Goal: Information Seeking & Learning: Check status

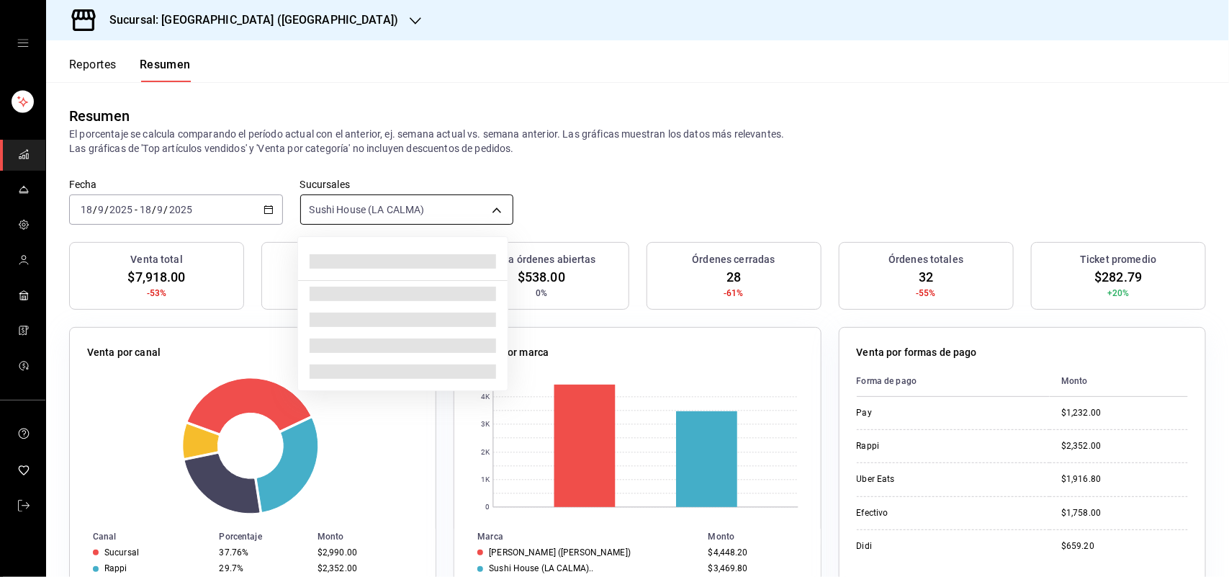
click at [491, 210] on body "Sucursal: Sushi House ([PERSON_NAME]) Reportes Resumen Resumen El porcentaje se…" at bounding box center [614, 288] width 1229 height 577
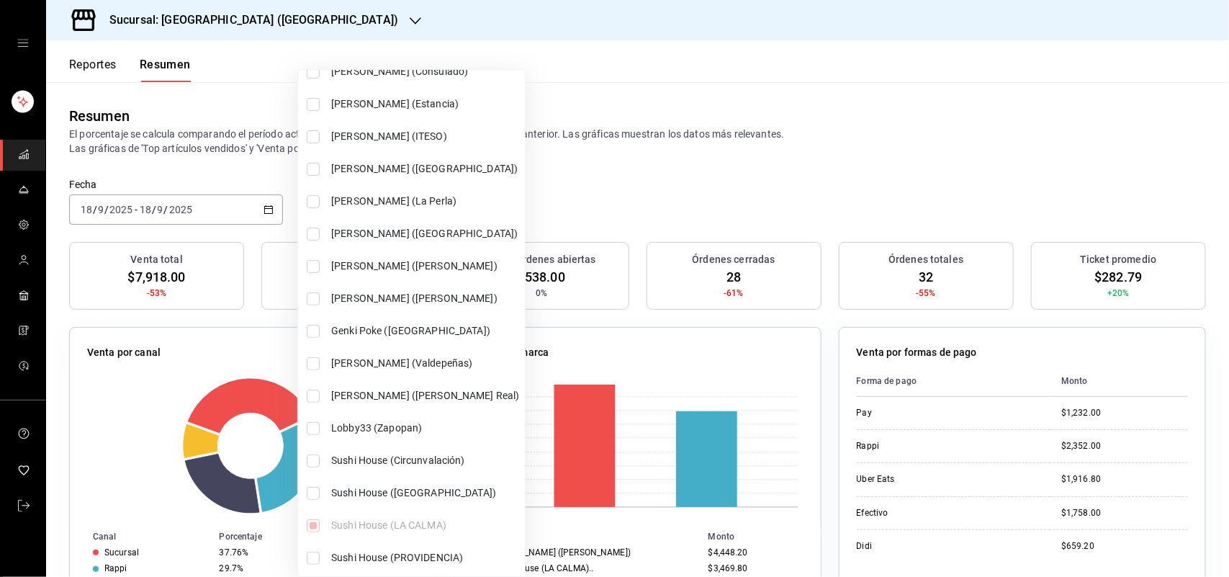
scroll to position [106, 0]
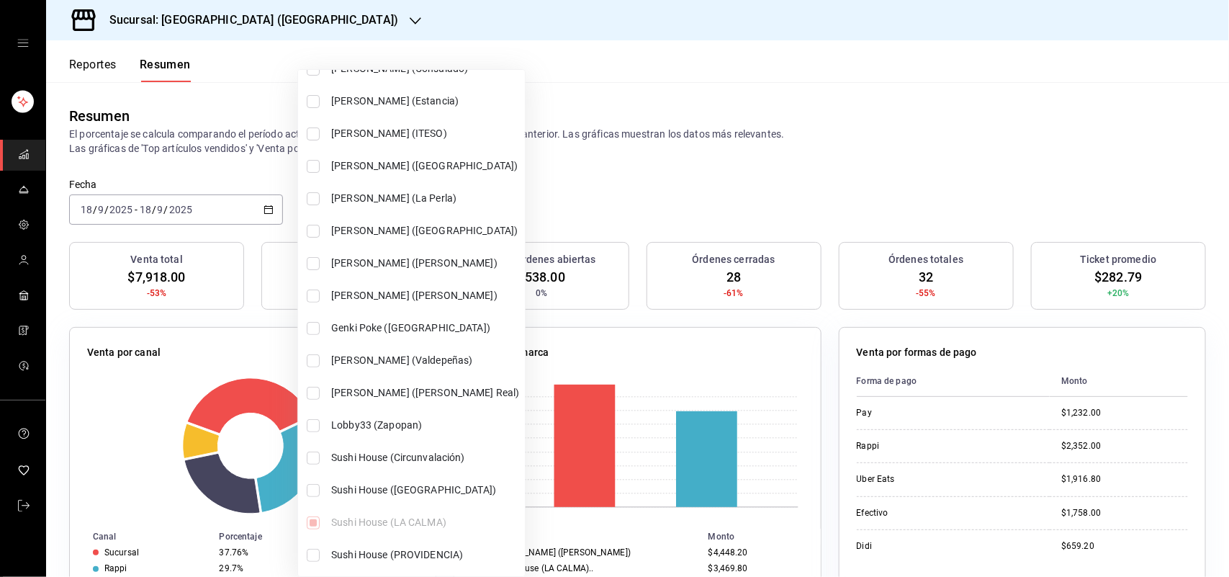
click at [750, 156] on div at bounding box center [614, 288] width 1229 height 577
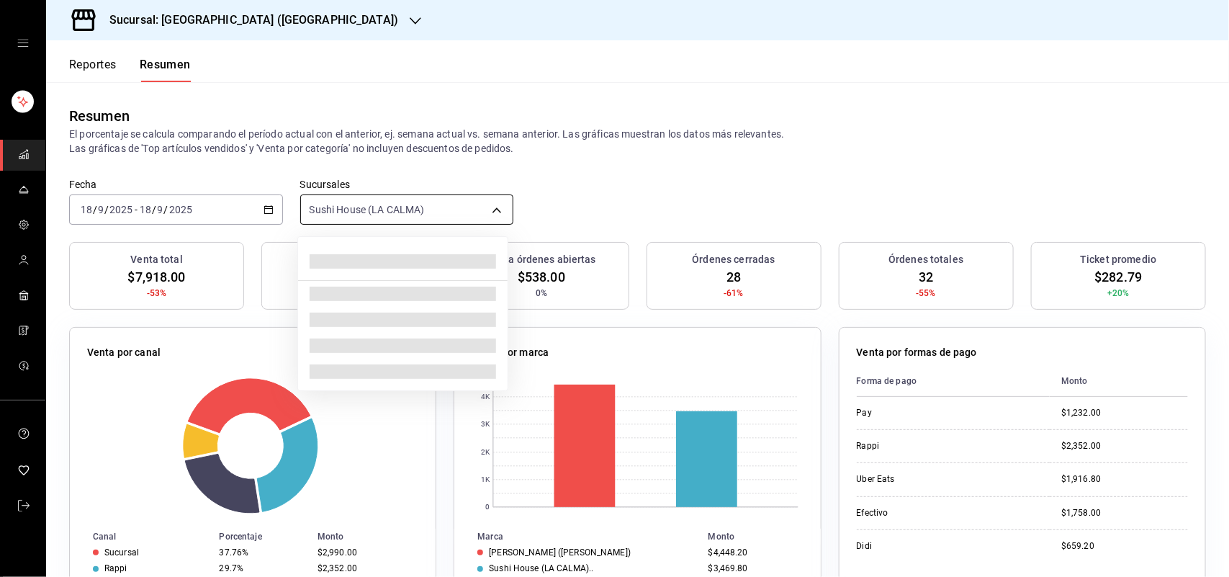
click at [411, 214] on body "Sucursal: Sushi House ([PERSON_NAME]) Reportes Resumen Resumen El porcentaje se…" at bounding box center [614, 288] width 1229 height 577
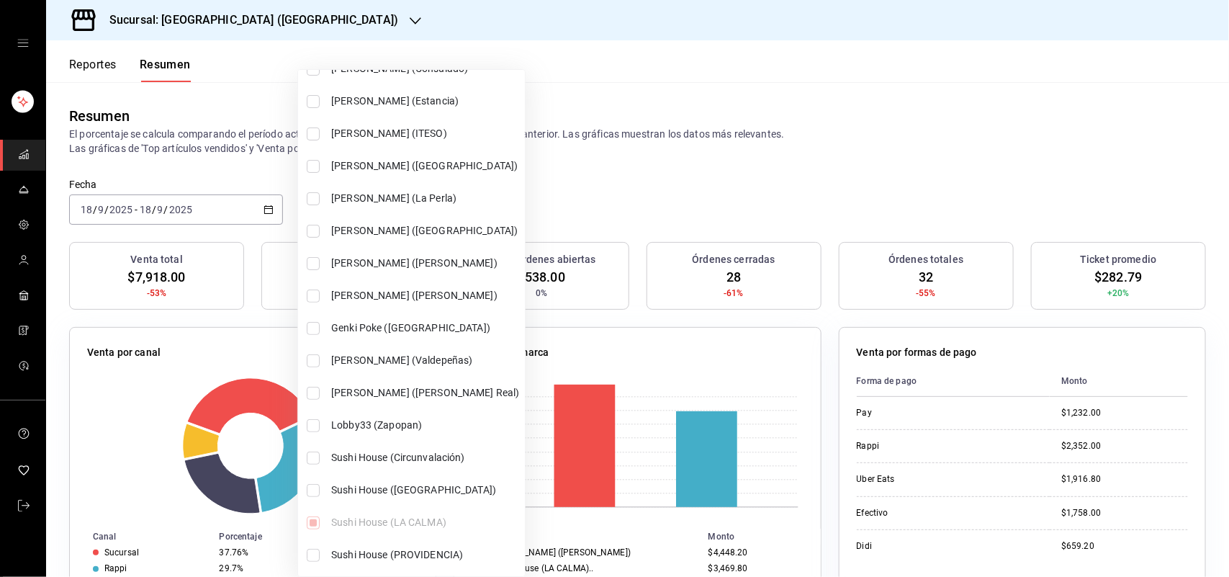
click at [861, 144] on div at bounding box center [614, 288] width 1229 height 577
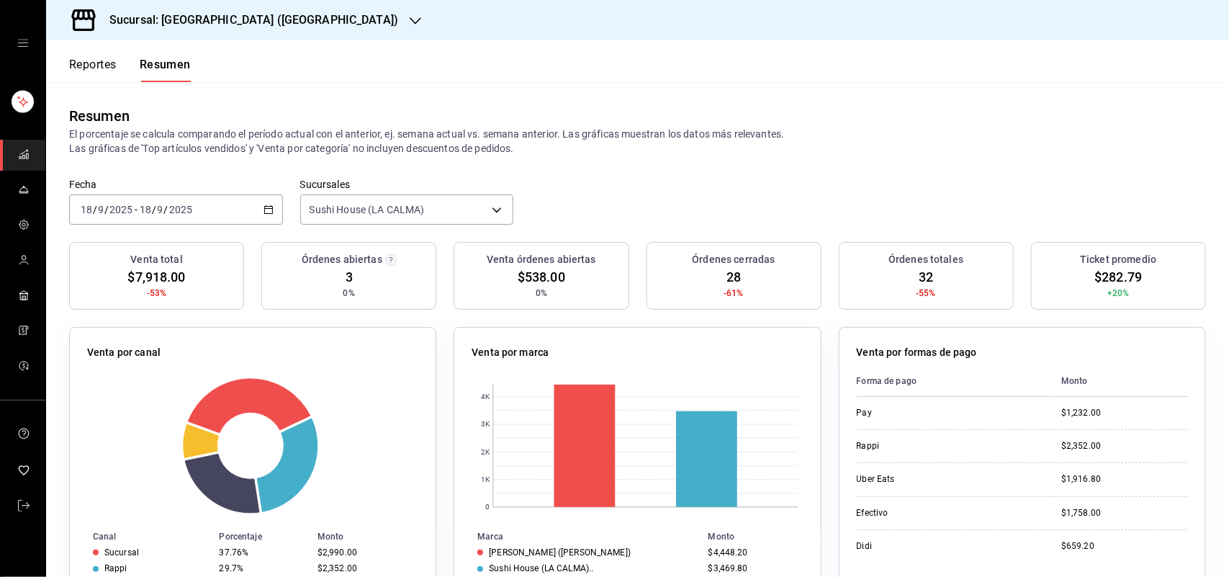
click at [773, 149] on p "El porcentaje se calcula comparando el período actual con el anterior, ej. sema…" at bounding box center [637, 141] width 1137 height 29
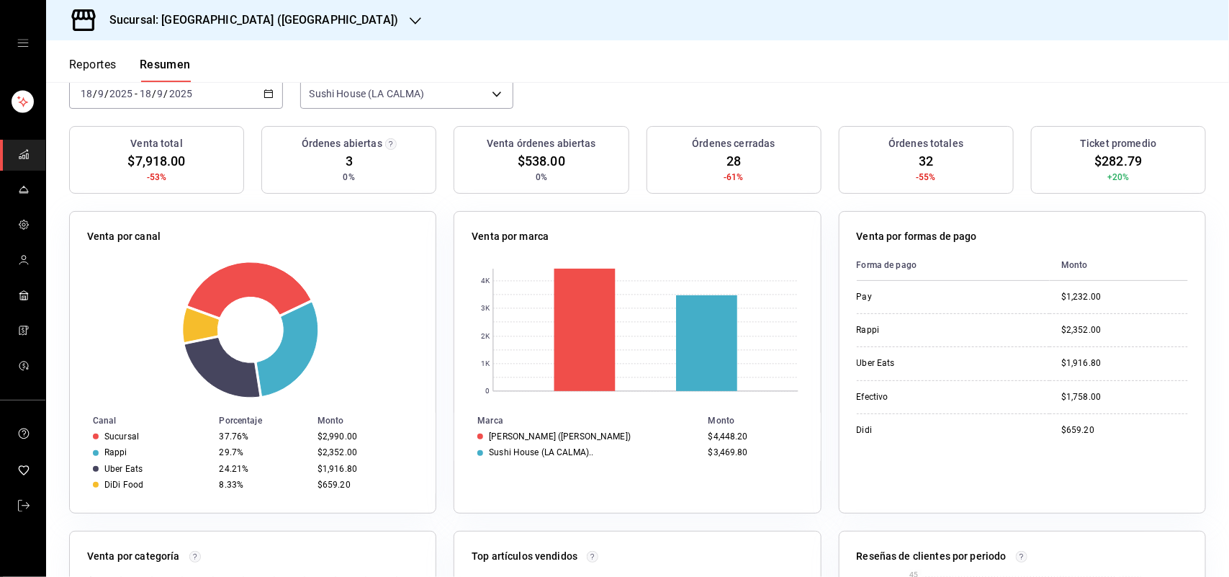
scroll to position [84, 0]
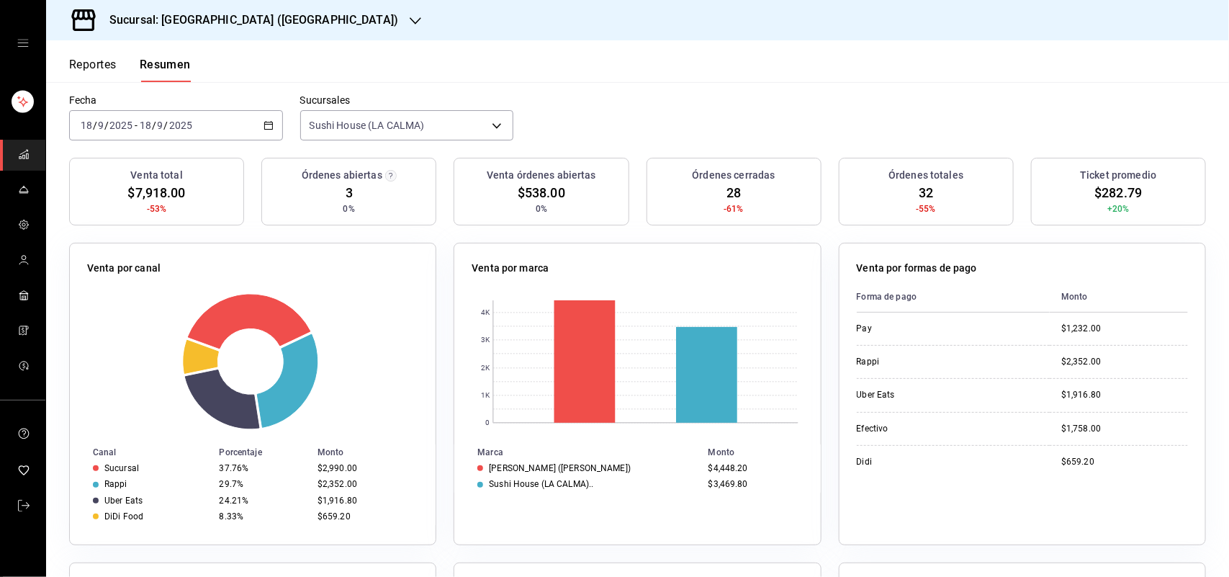
click at [927, 264] on p "Venta por formas de pago" at bounding box center [917, 268] width 120 height 15
click at [390, 117] on body "Sucursal: Sushi House ([PERSON_NAME]) Reportes Resumen Resumen El porcentaje se…" at bounding box center [614, 288] width 1229 height 577
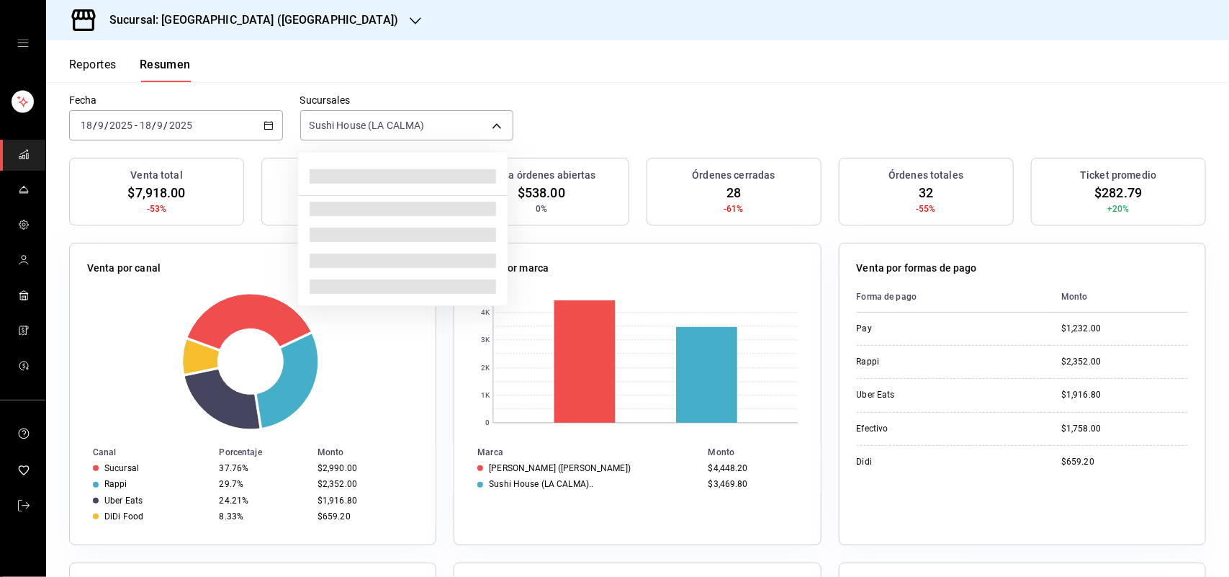
click at [391, 120] on div at bounding box center [614, 288] width 1229 height 577
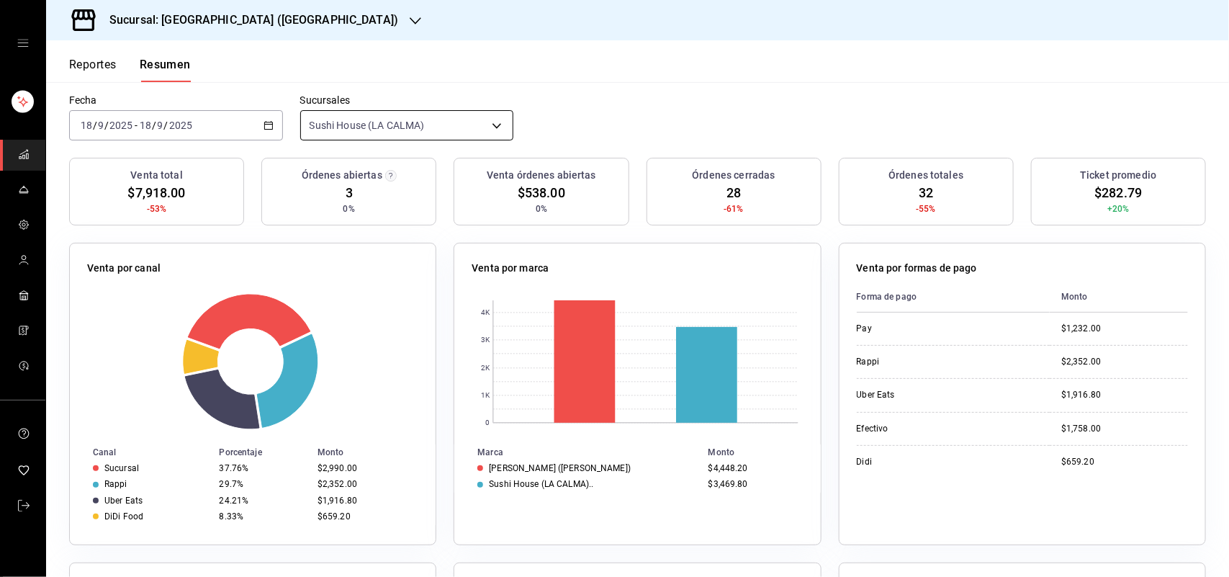
click at [393, 121] on body "Sucursal: Sushi House ([PERSON_NAME]) Reportes Resumen Resumen El porcentaje se…" at bounding box center [614, 288] width 1229 height 577
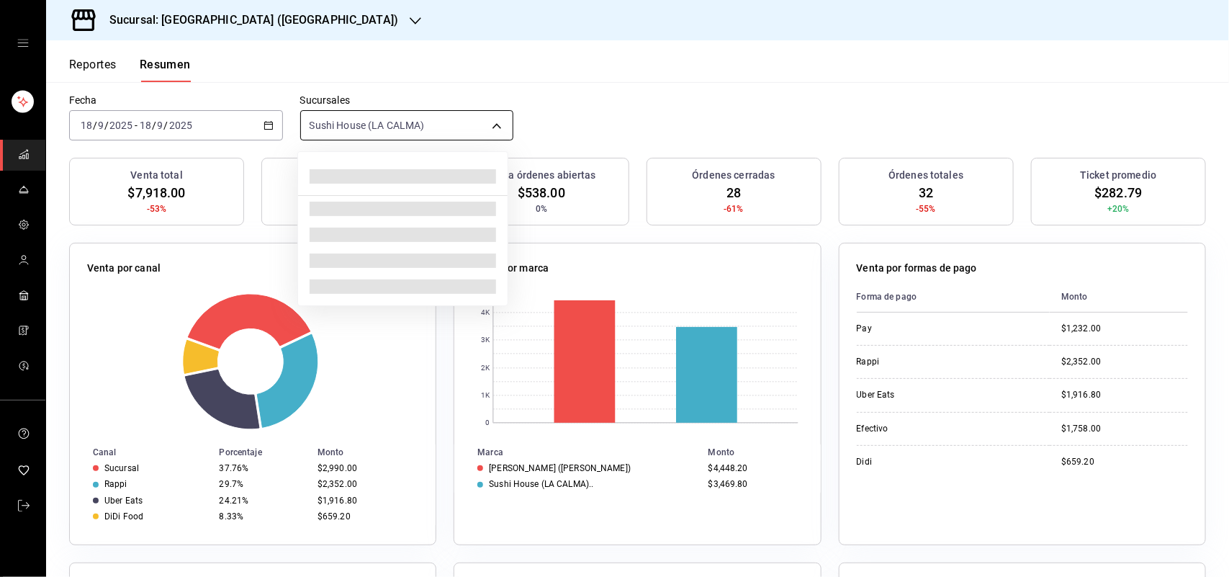
click at [393, 121] on div at bounding box center [614, 288] width 1229 height 577
click at [396, 122] on body "Sucursal: Sushi House ([PERSON_NAME]) Reportes Resumen Resumen El porcentaje se…" at bounding box center [614, 288] width 1229 height 577
click at [396, 122] on div at bounding box center [614, 288] width 1229 height 577
click at [400, 121] on body "Sucursal: Sushi House ([PERSON_NAME]) Reportes Resumen Resumen El porcentaje se…" at bounding box center [614, 288] width 1229 height 577
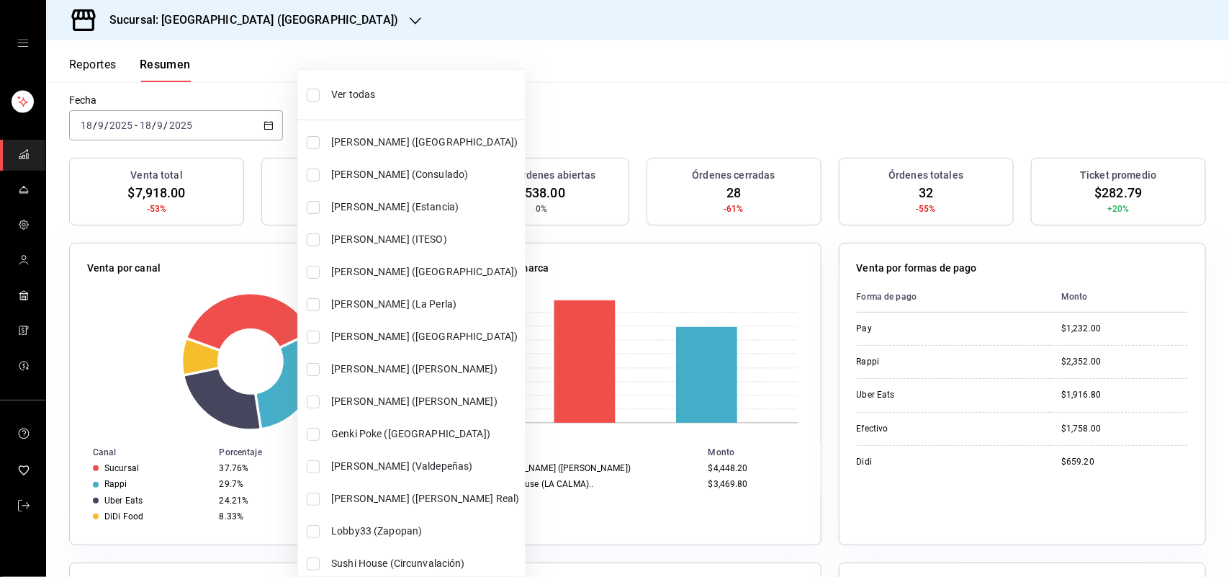
click at [402, 94] on span "Ver todas" at bounding box center [425, 94] width 188 height 15
type input "[object Object],[object Object],[object Object],[object Object],[object Object]…"
checkbox input "true"
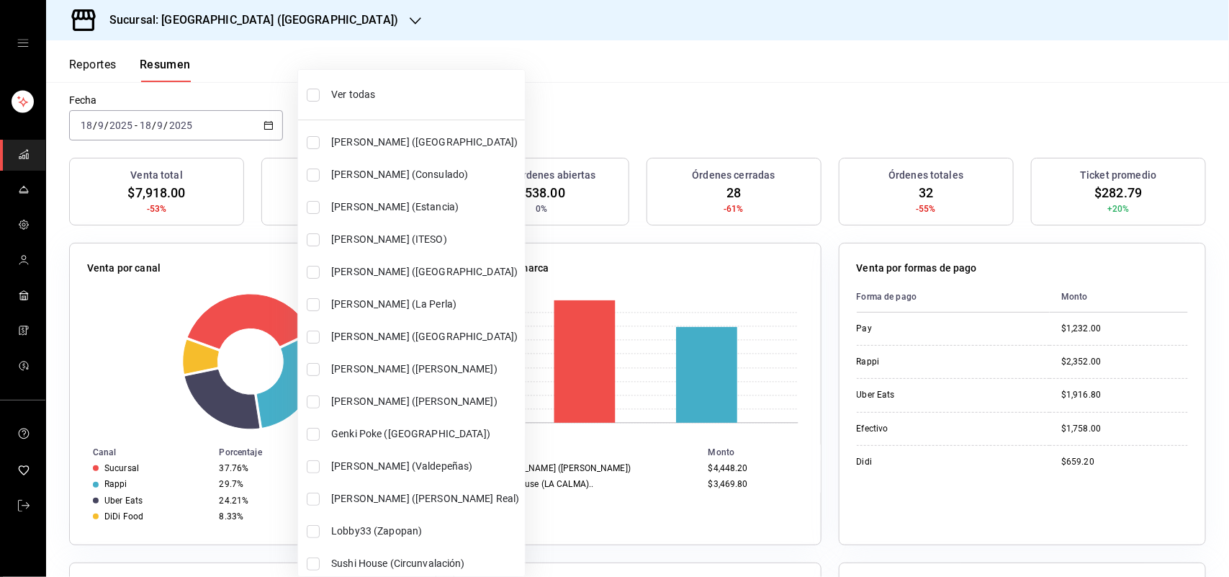
checkbox input "true"
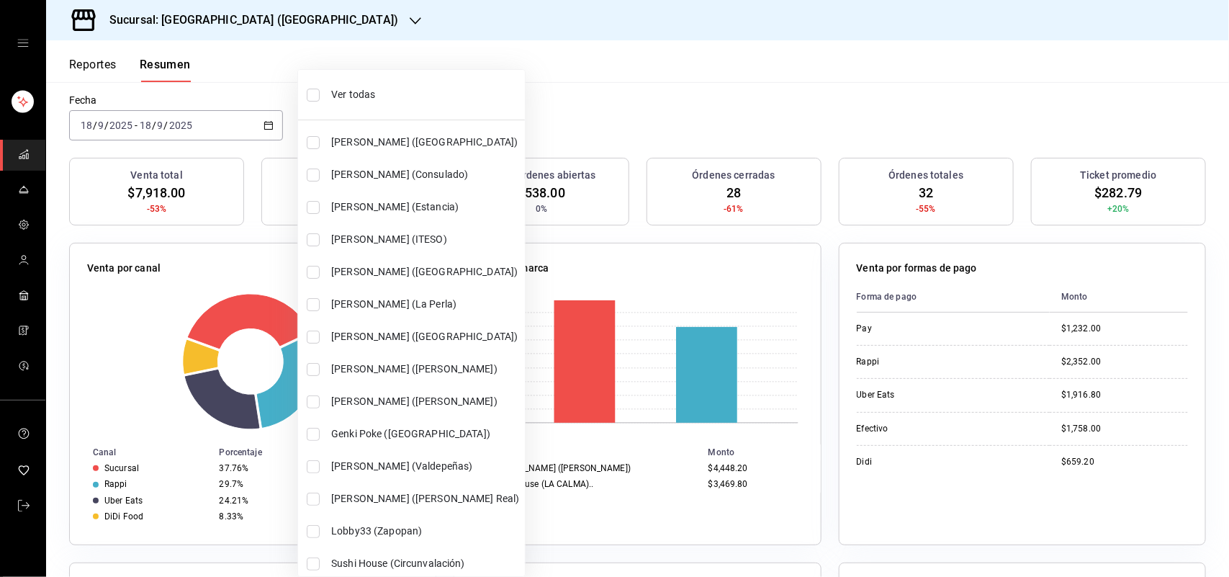
checkbox input "true"
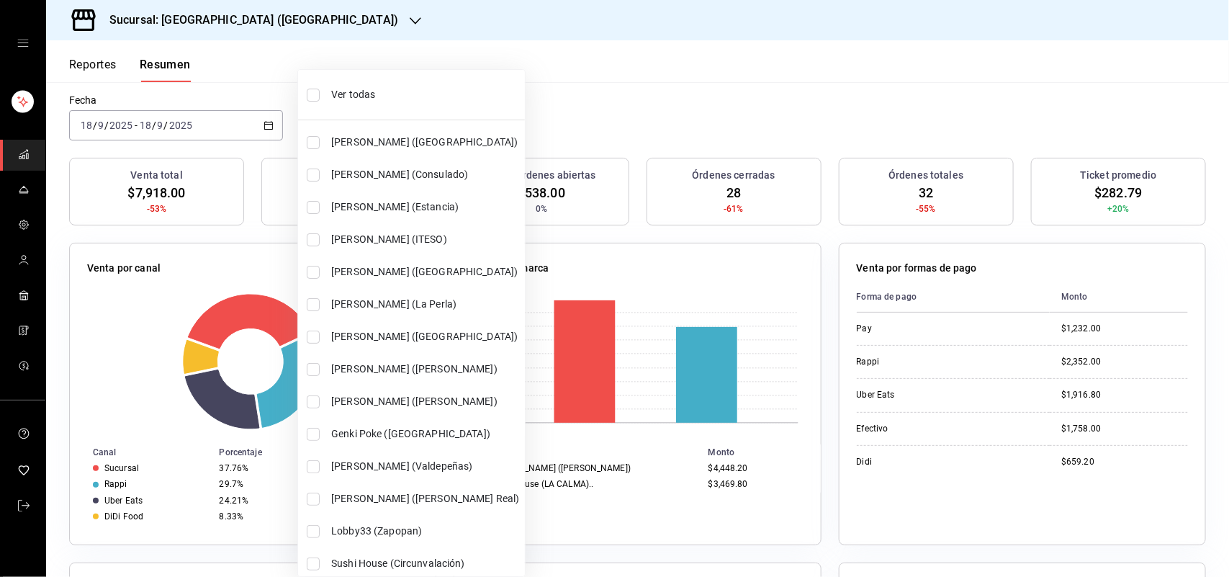
checkbox input "true"
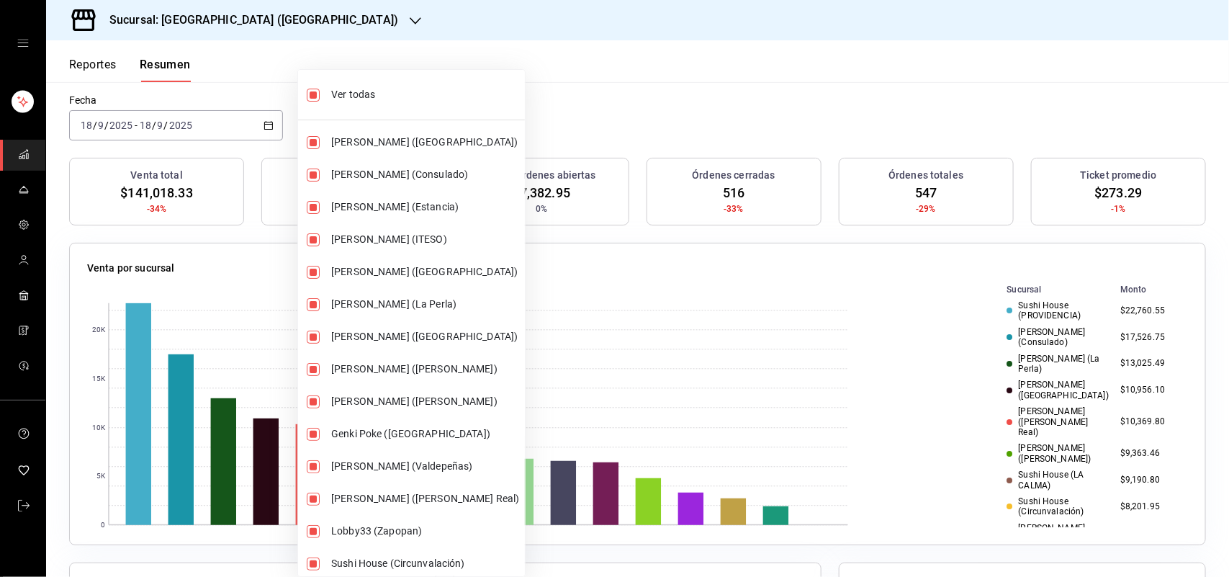
click at [401, 95] on span "Ver todas" at bounding box center [425, 94] width 188 height 15
type input "[object Object]"
checkbox input "false"
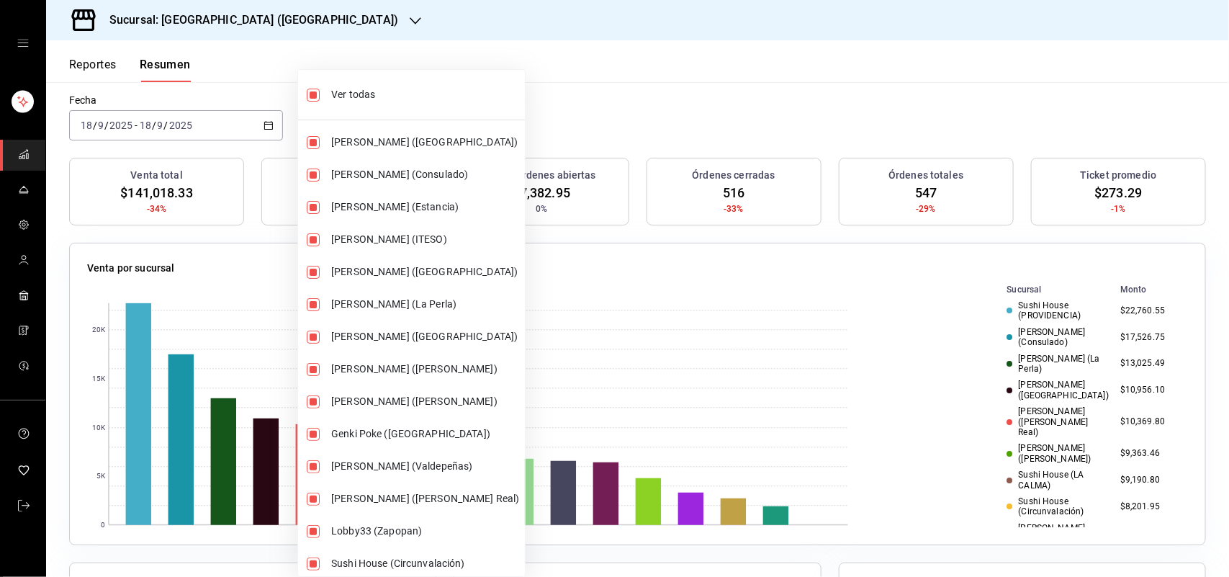
checkbox input "false"
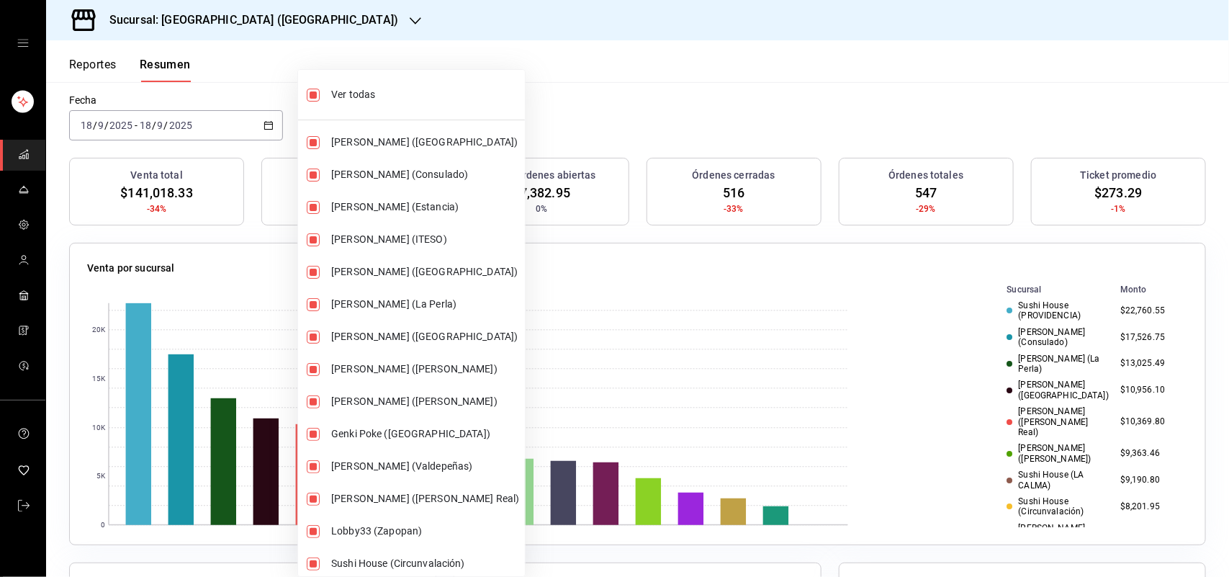
checkbox input "false"
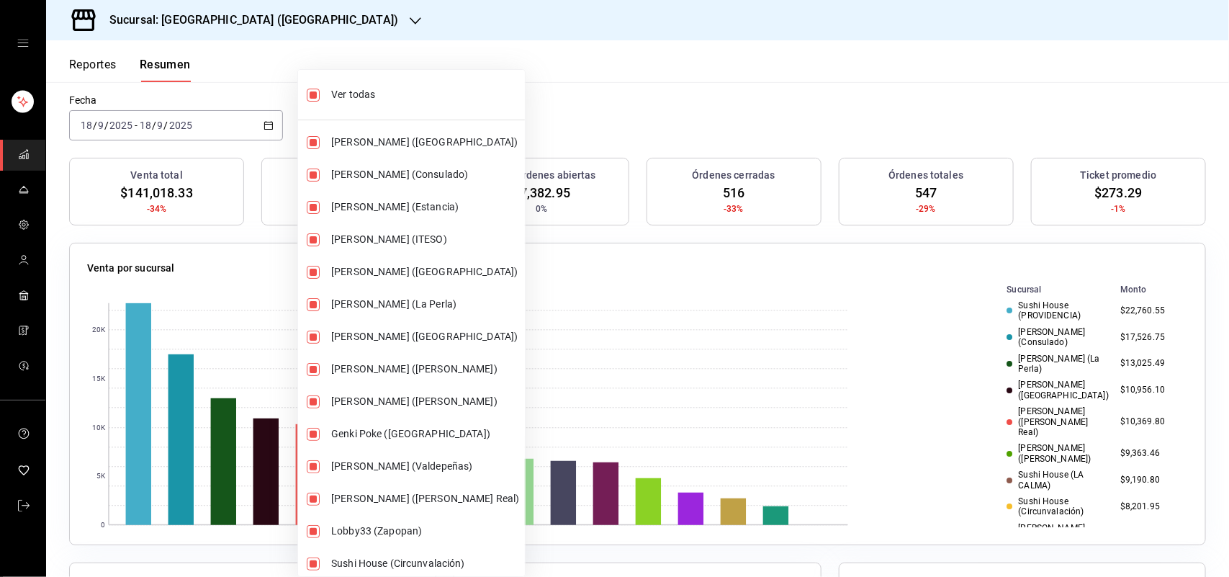
checkbox input "false"
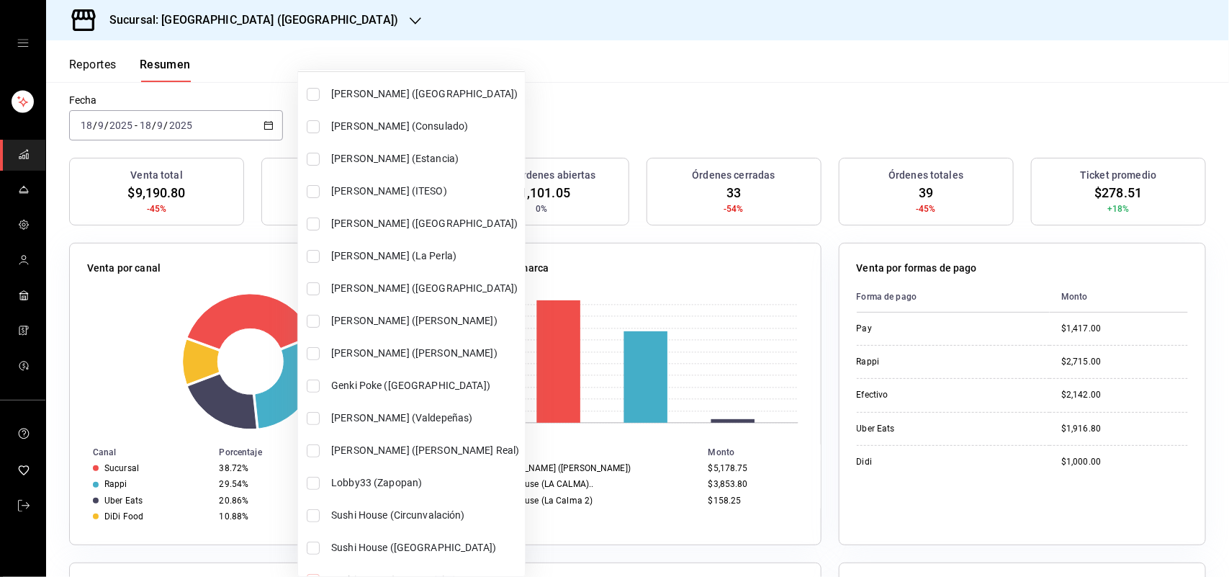
scroll to position [106, 0]
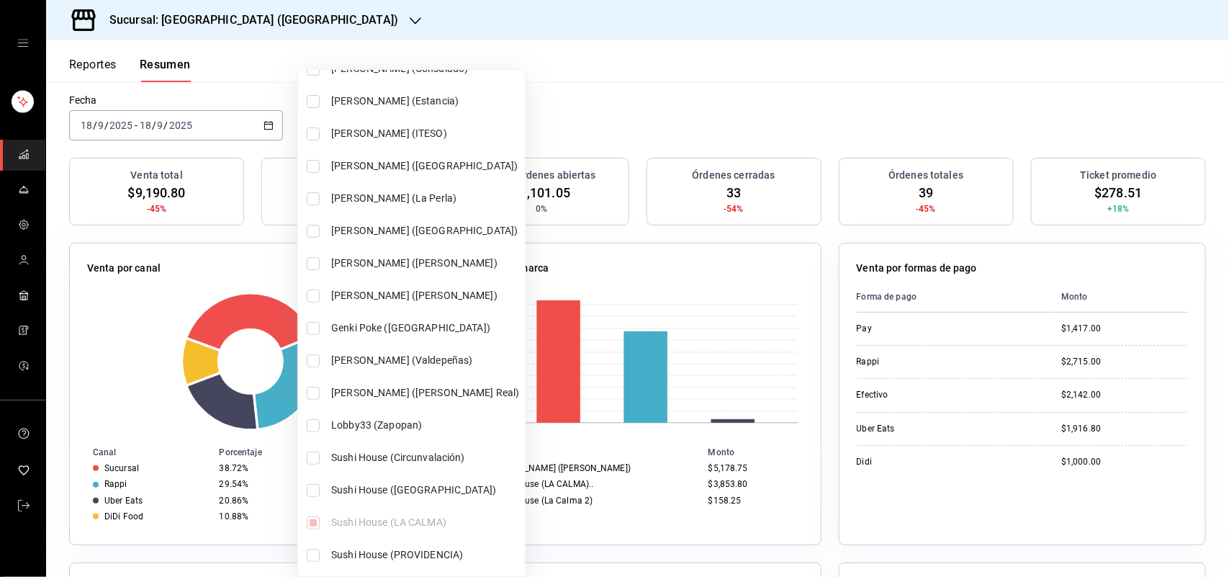
click at [400, 513] on div "Ver todas Genki Poke ([GEOGRAPHIC_DATA]) [GEOGRAPHIC_DATA] (Consulado) Genki Po…" at bounding box center [411, 270] width 227 height 601
click at [405, 521] on div "Ver todas Genki Poke ([GEOGRAPHIC_DATA]) [GEOGRAPHIC_DATA] (Consulado) Genki Po…" at bounding box center [411, 270] width 227 height 601
click at [700, 53] on div at bounding box center [614, 288] width 1229 height 577
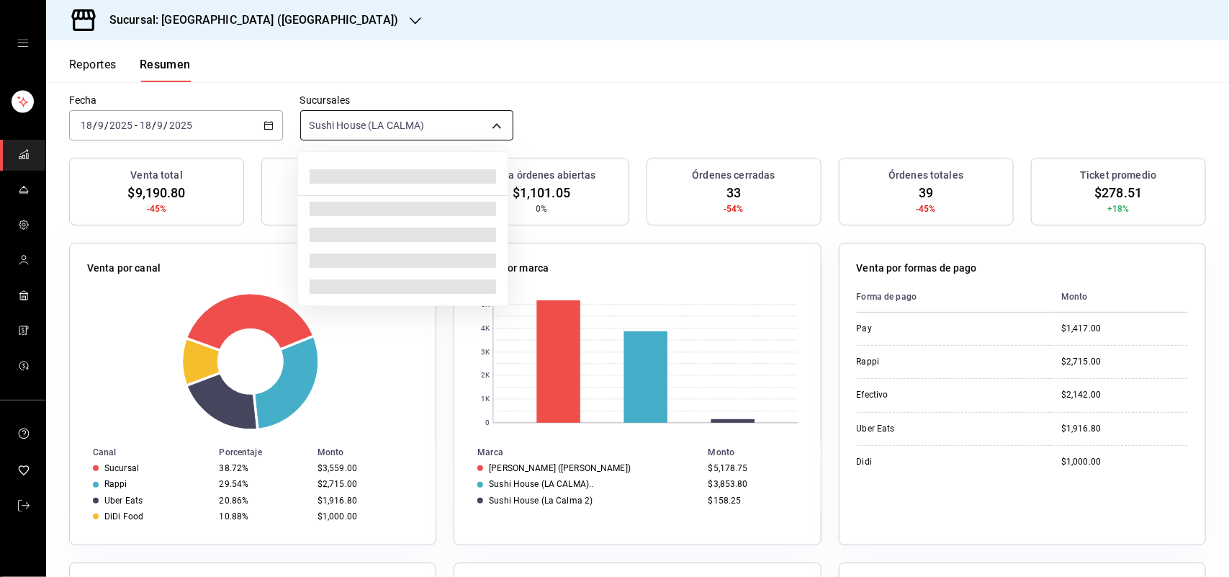
click at [495, 126] on body "Sucursal: Sushi House ([PERSON_NAME]) Reportes Resumen Resumen El porcentaje se…" at bounding box center [614, 288] width 1229 height 577
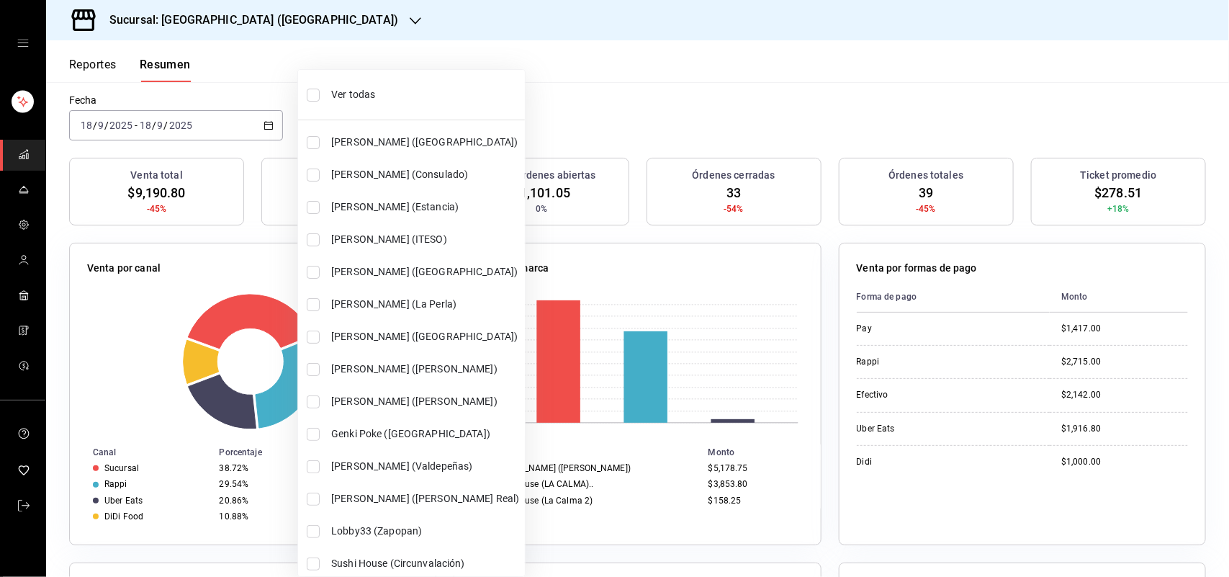
click at [666, 84] on div at bounding box center [614, 288] width 1229 height 577
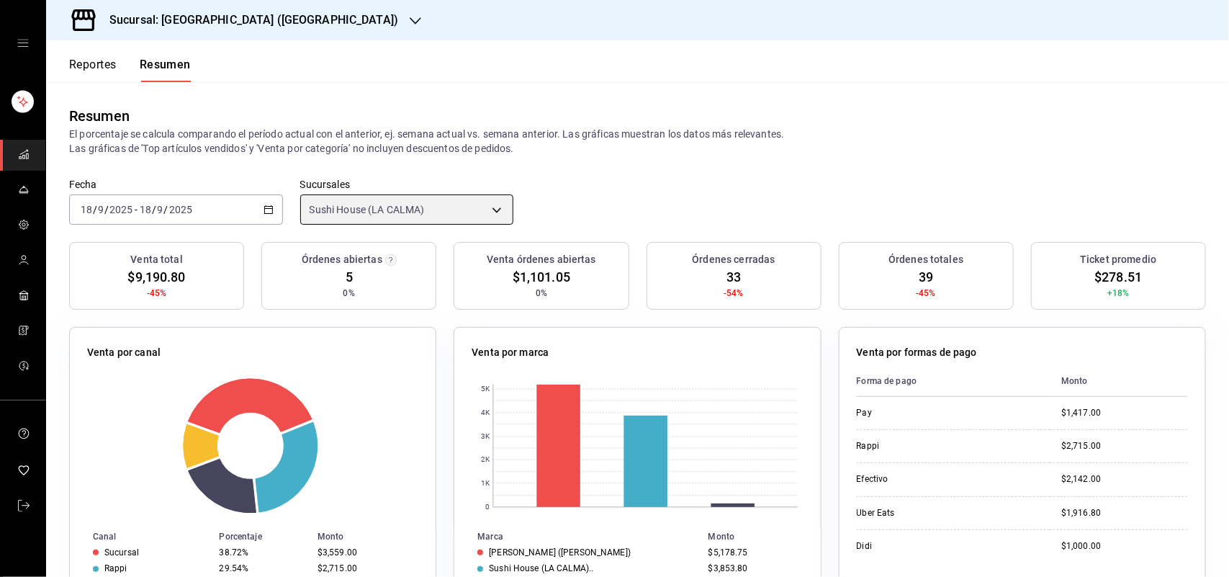
scroll to position [90, 0]
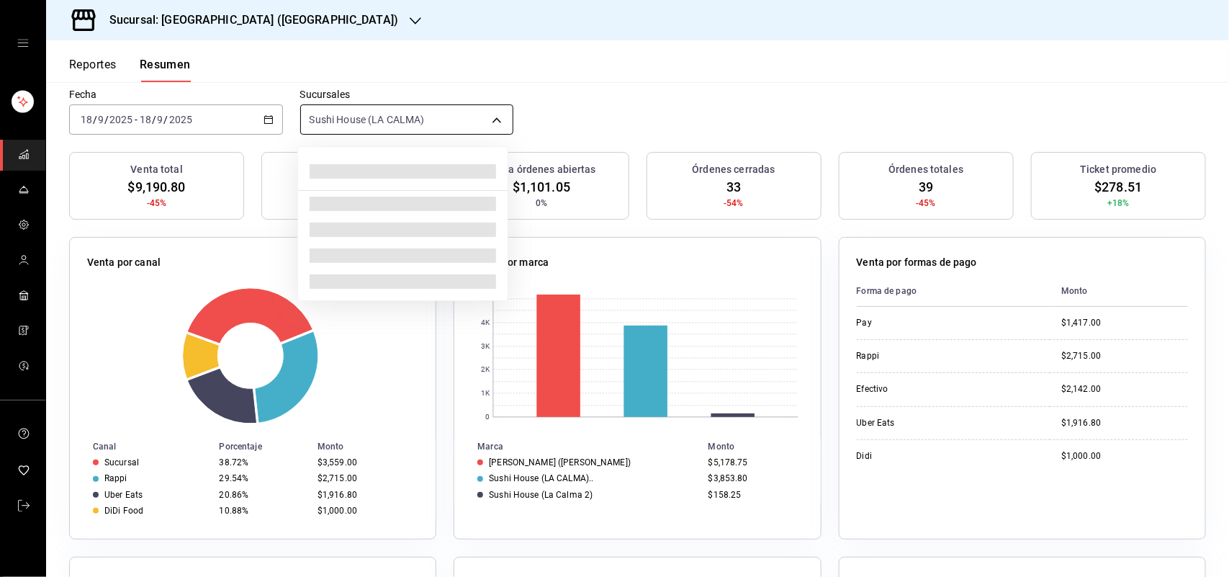
click at [490, 123] on body "Sucursal: Sushi House ([PERSON_NAME]) Reportes Resumen Resumen El porcentaje se…" at bounding box center [614, 288] width 1229 height 577
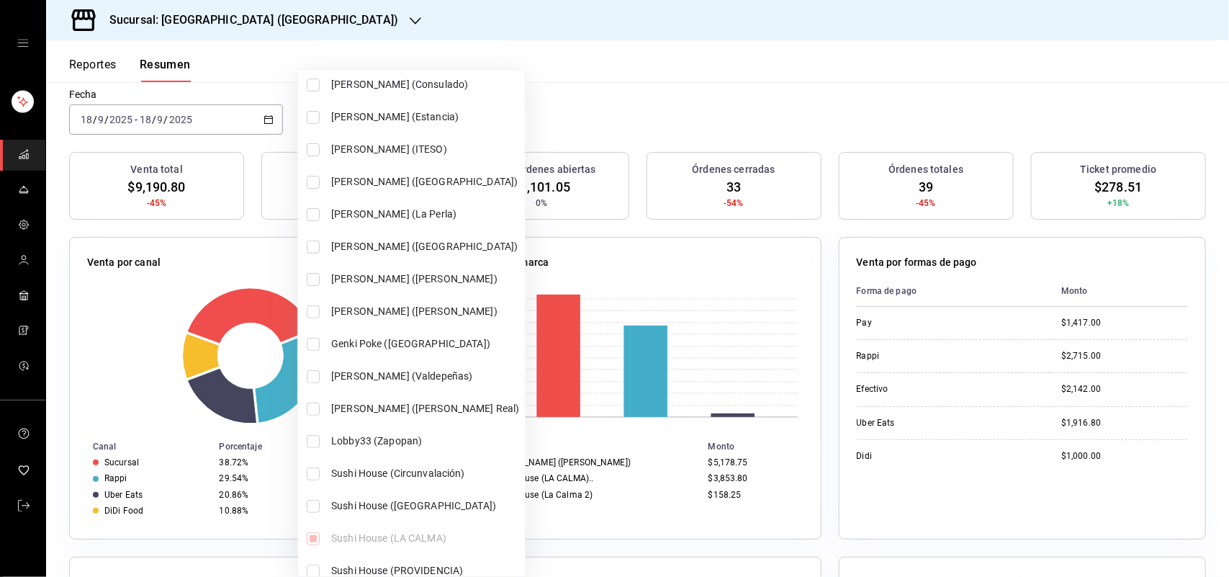
scroll to position [106, 0]
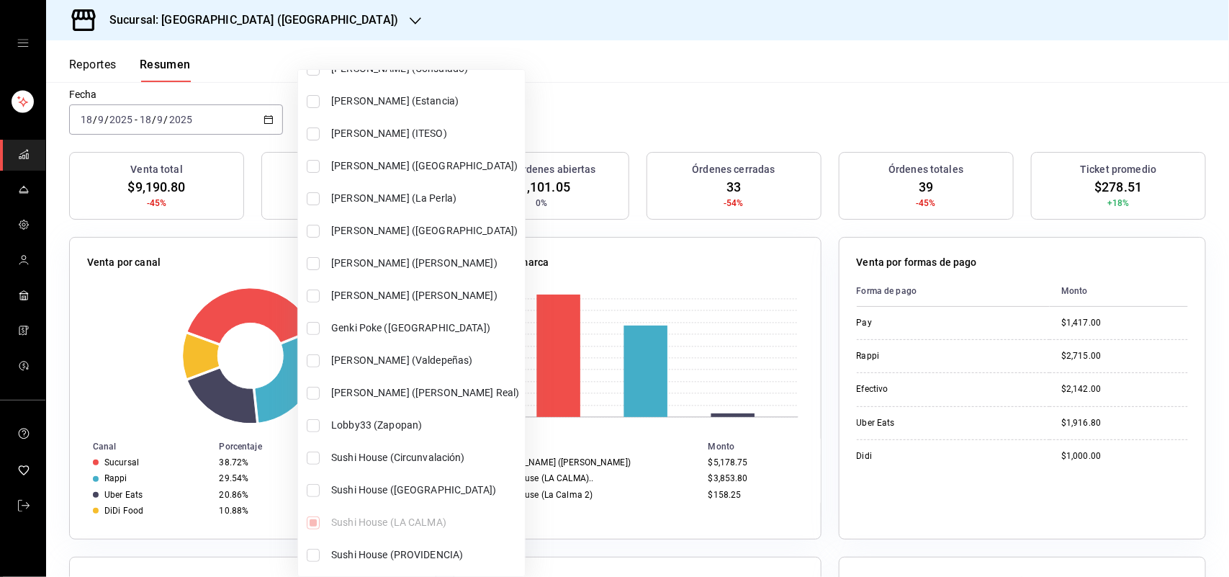
click at [729, 58] on div at bounding box center [614, 288] width 1229 height 577
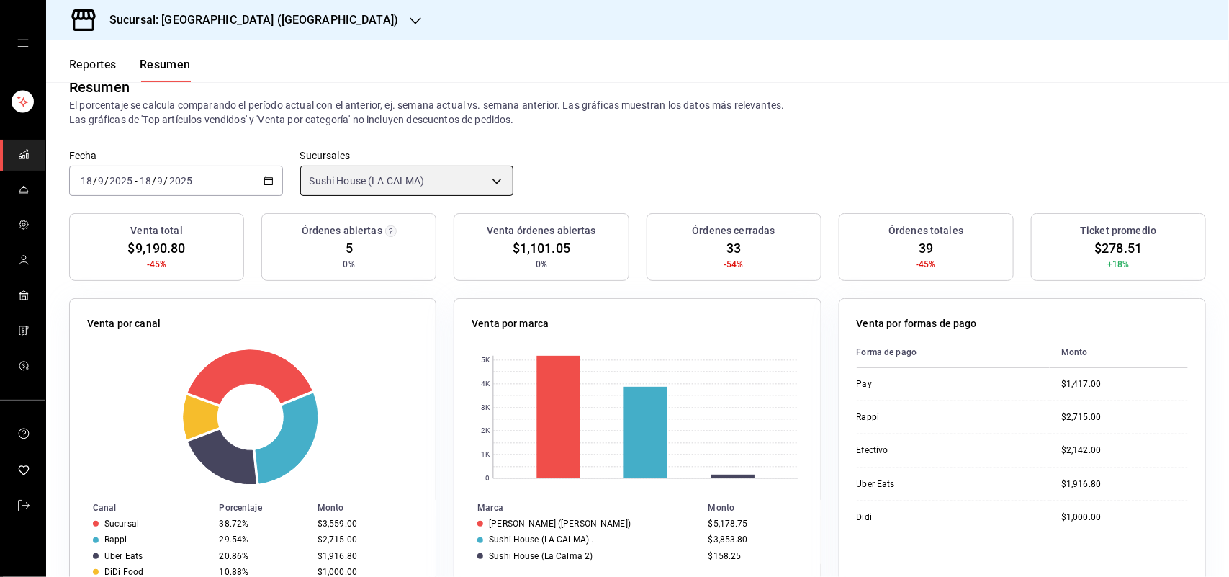
scroll to position [0, 0]
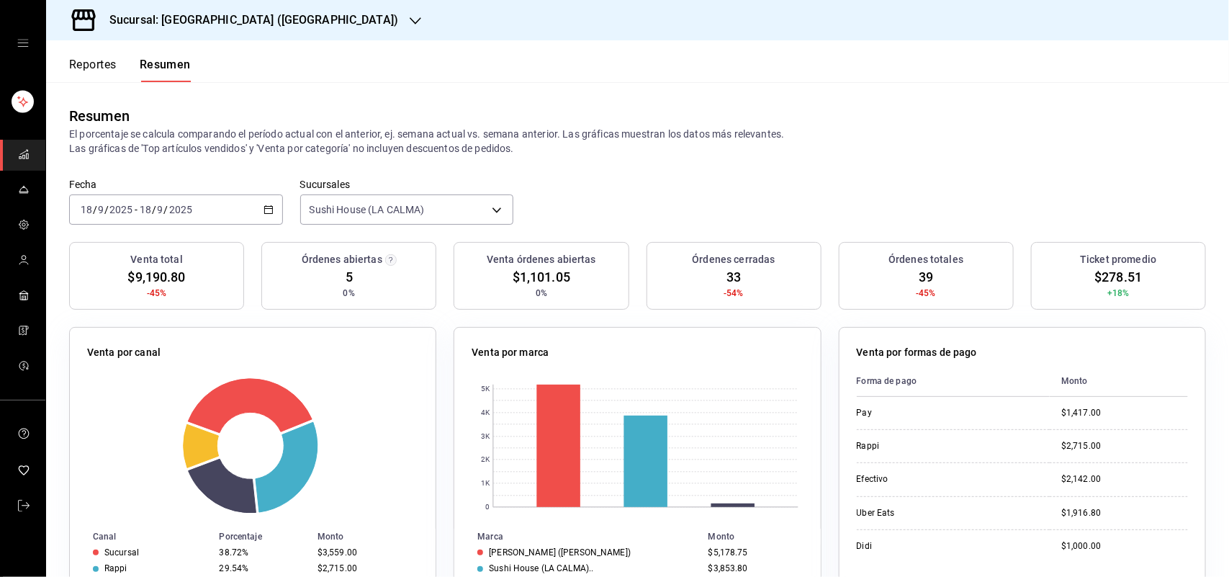
click at [265, 207] on icon "button" at bounding box center [269, 210] width 10 height 10
click at [663, 171] on div "Resumen El porcentaje se calcula comparando el período actual con el anterior, …" at bounding box center [637, 130] width 1183 height 97
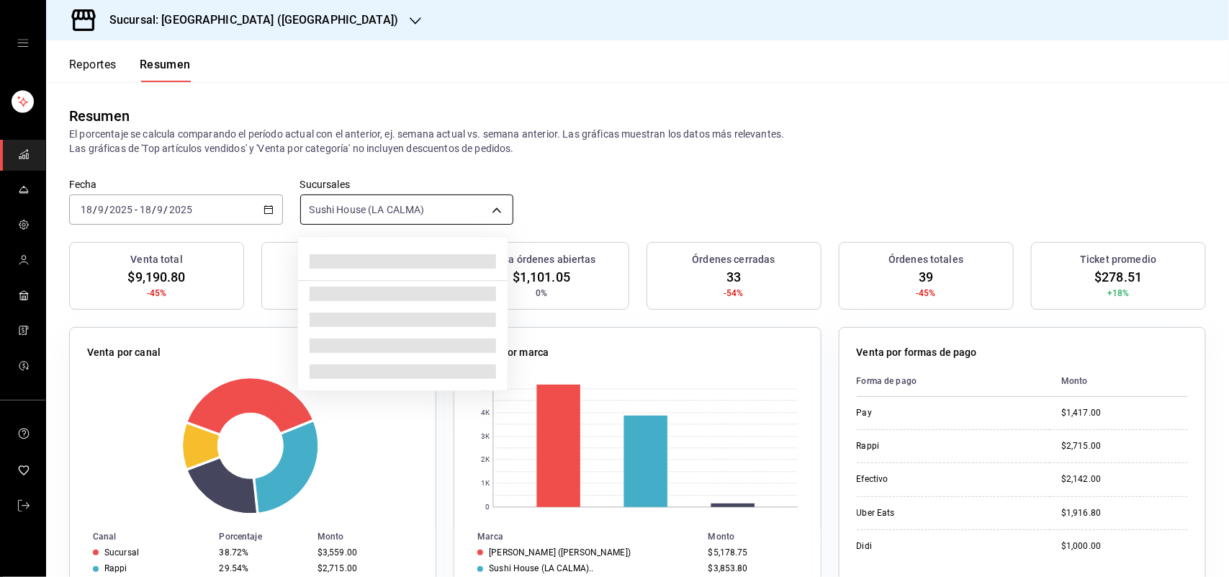
click at [495, 207] on body "Sucursal: Sushi House ([PERSON_NAME]) Reportes Resumen Resumen El porcentaje se…" at bounding box center [614, 288] width 1229 height 577
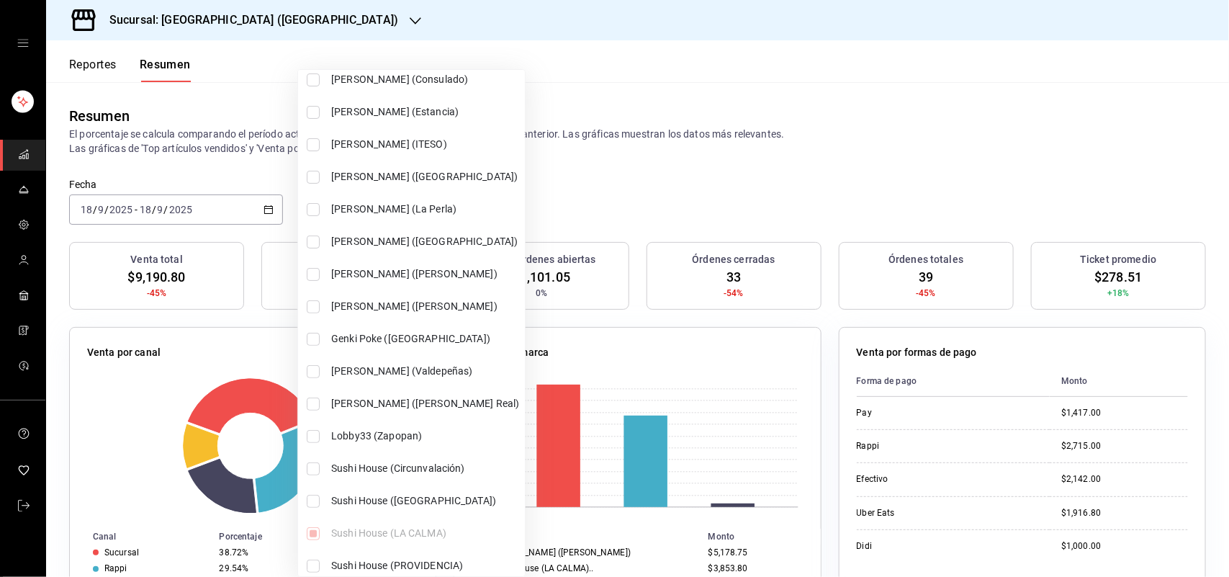
scroll to position [106, 0]
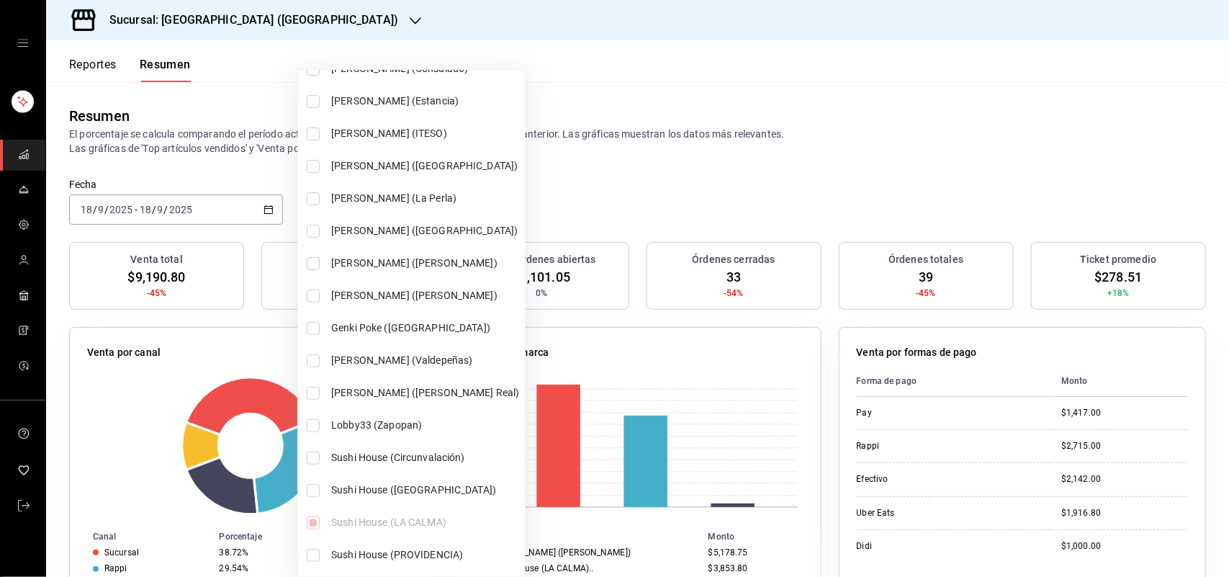
click at [384, 519] on div "Ver todas Genki Poke ([GEOGRAPHIC_DATA]) [GEOGRAPHIC_DATA] (Consulado) Genki Po…" at bounding box center [411, 270] width 227 height 601
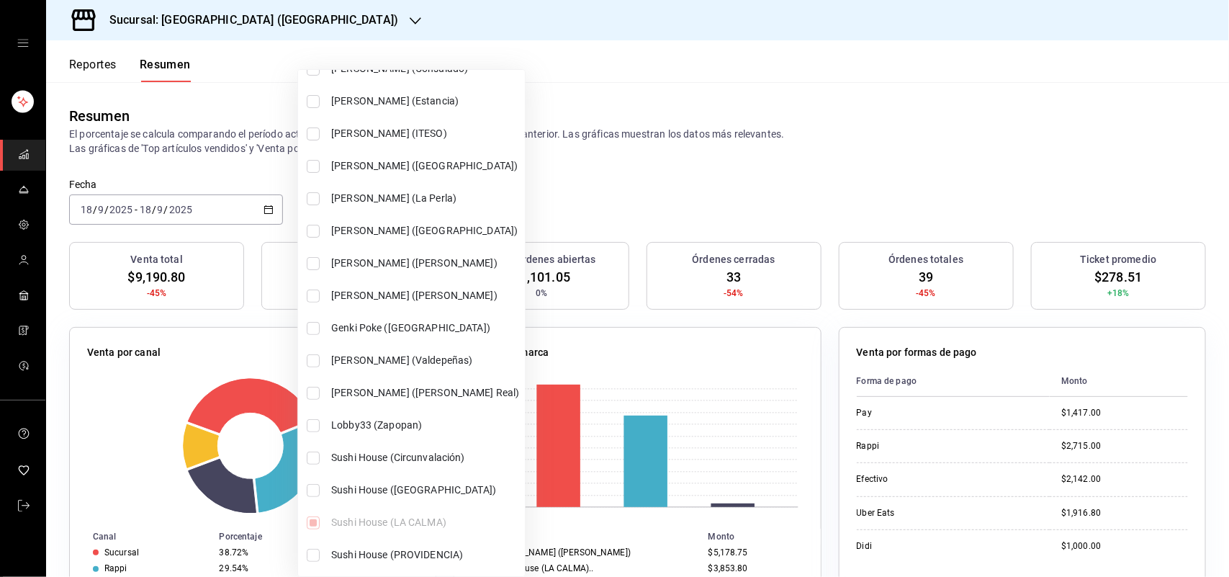
click at [384, 519] on div "Ver todas Genki Poke ([GEOGRAPHIC_DATA]) [GEOGRAPHIC_DATA] (Consulado) Genki Po…" at bounding box center [411, 270] width 227 height 601
click at [941, 149] on div at bounding box center [614, 288] width 1229 height 577
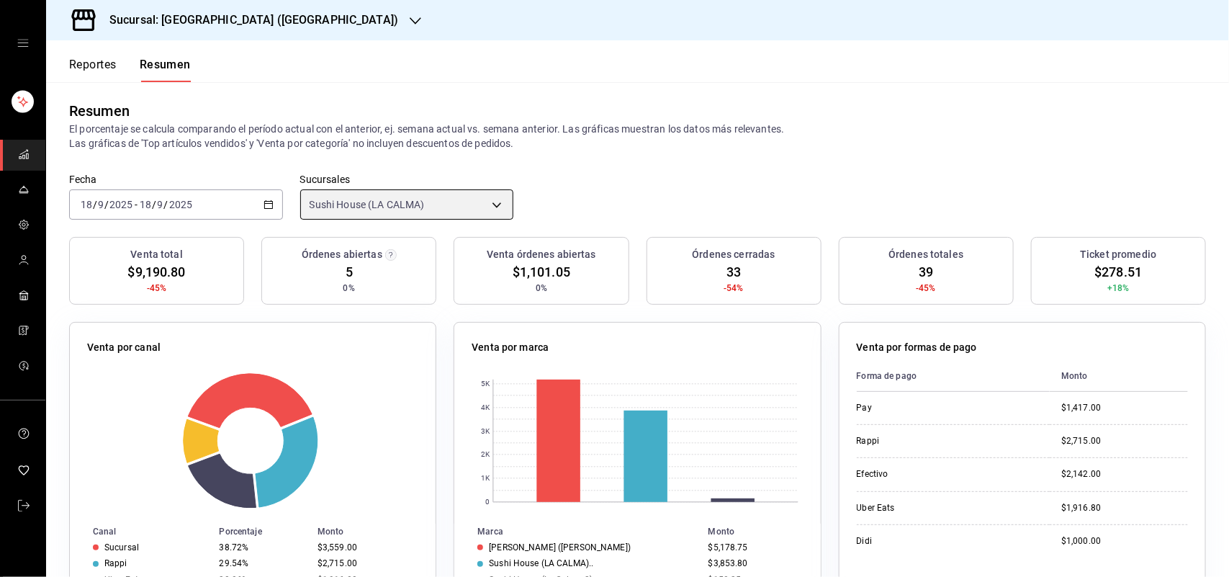
scroll to position [0, 0]
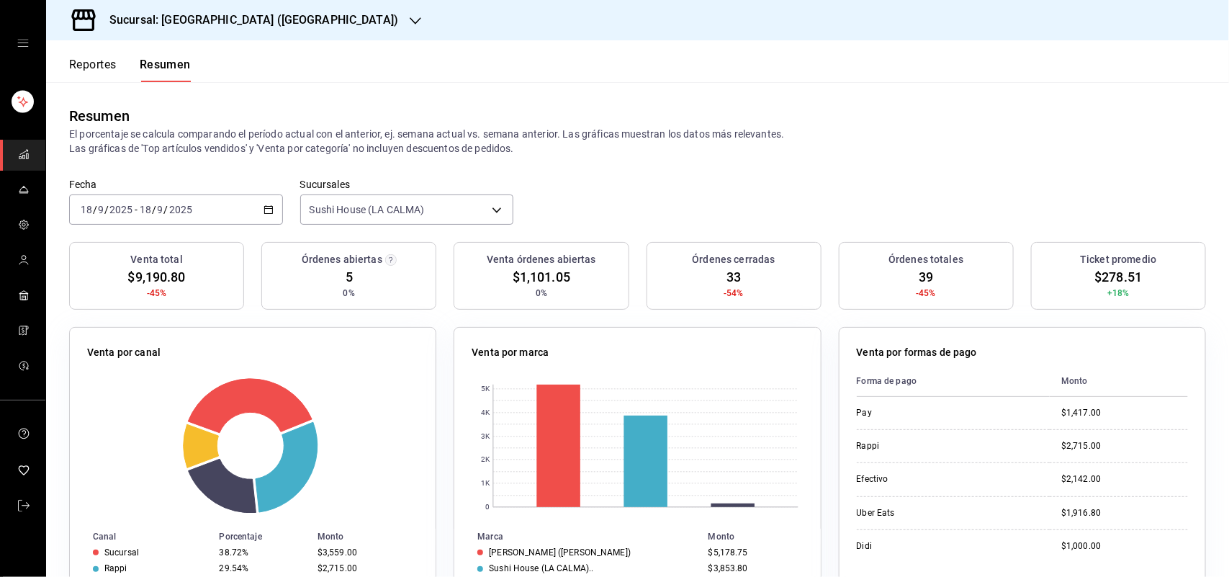
click at [410, 20] on icon "button" at bounding box center [416, 20] width 12 height 7
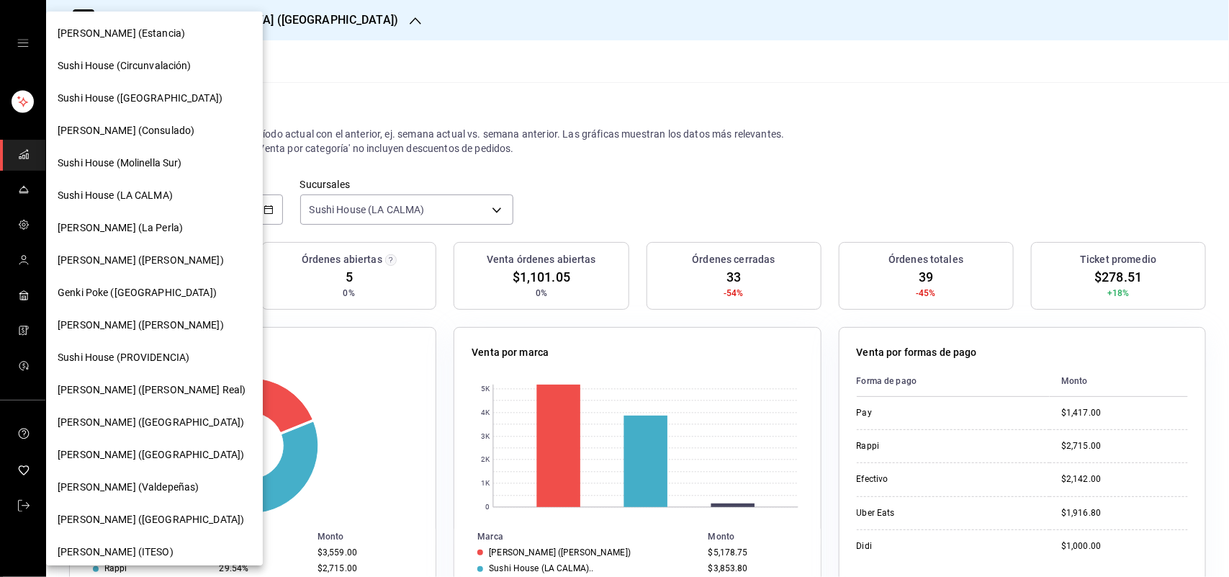
click at [156, 194] on span "Sushi House (LA CALMA)" at bounding box center [115, 195] width 115 height 15
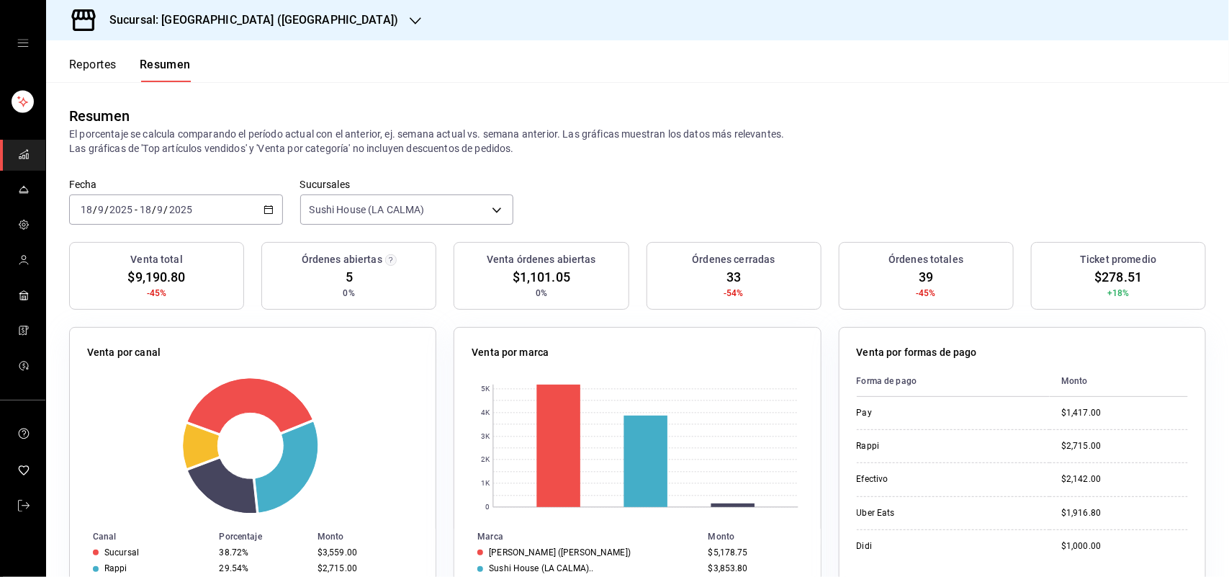
drag, startPoint x: 164, startPoint y: 65, endPoint x: 430, endPoint y: 12, distance: 270.9
click at [189, 74] on button "Resumen" at bounding box center [165, 70] width 51 height 24
